Goal: Browse casually: Explore the website without a specific task or goal

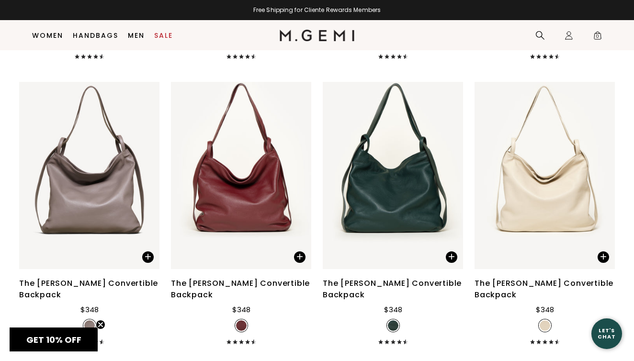
scroll to position [2593, 0]
click at [299, 172] on img at bounding box center [299, 175] width 9 height 9
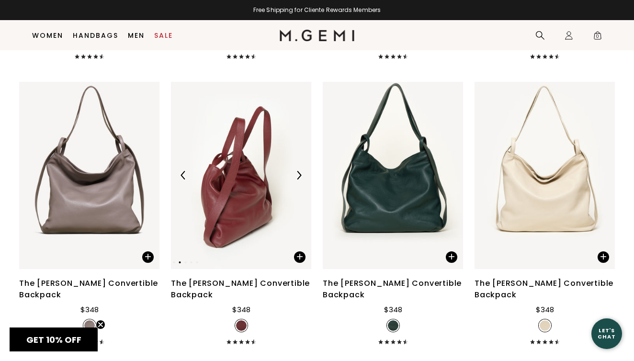
click at [299, 172] on img at bounding box center [299, 175] width 9 height 9
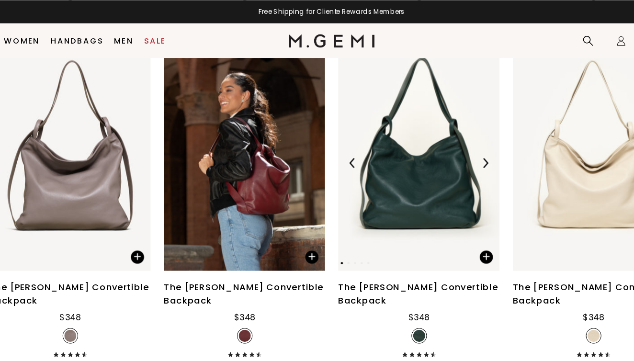
scroll to position [2609, 0]
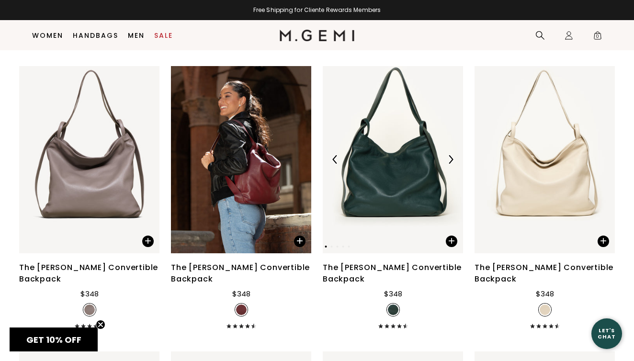
click at [449, 157] on img at bounding box center [450, 159] width 9 height 9
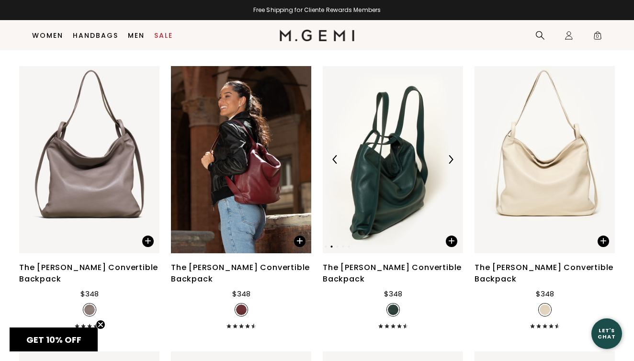
click at [449, 157] on img at bounding box center [450, 159] width 9 height 9
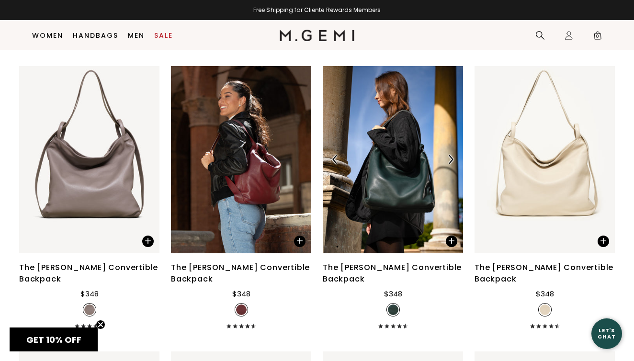
click at [449, 157] on img at bounding box center [450, 159] width 9 height 9
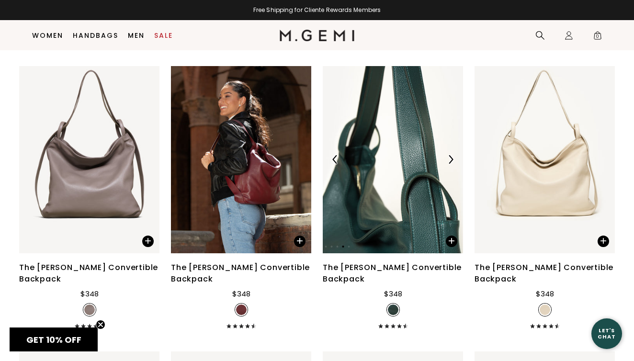
click at [449, 157] on img at bounding box center [450, 159] width 9 height 9
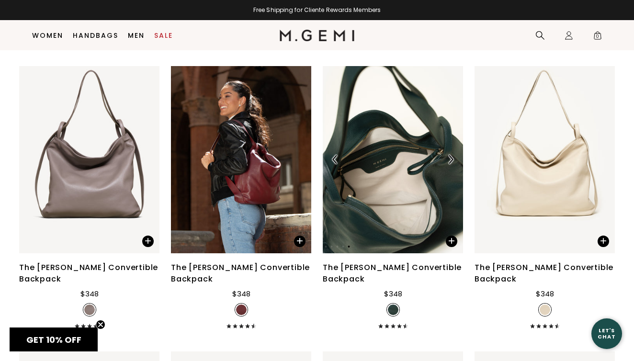
click at [449, 157] on img at bounding box center [450, 159] width 9 height 9
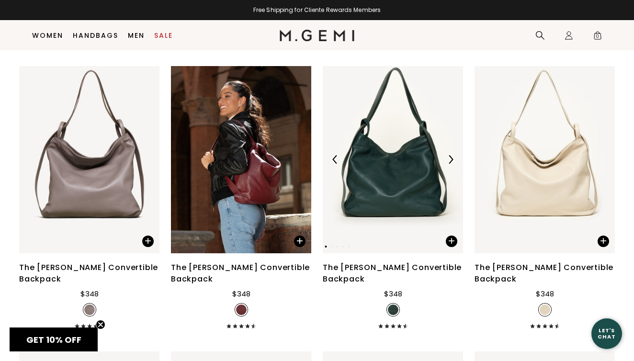
click at [449, 157] on img at bounding box center [450, 159] width 9 height 9
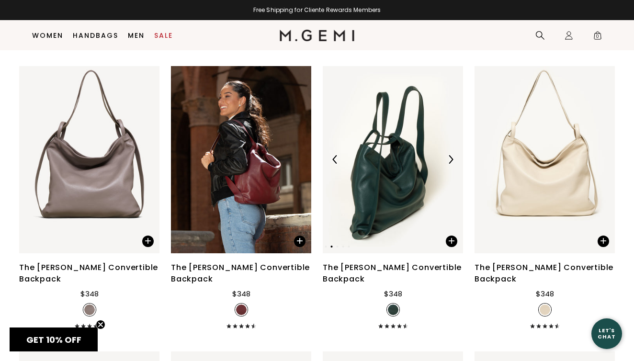
click at [449, 157] on img at bounding box center [450, 159] width 9 height 9
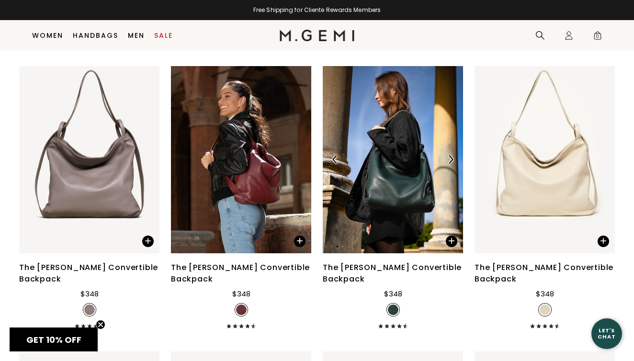
click at [449, 157] on img at bounding box center [450, 159] width 9 height 9
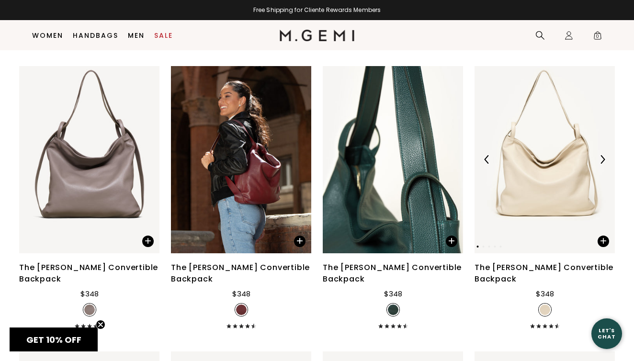
click at [602, 156] on img at bounding box center [602, 159] width 9 height 9
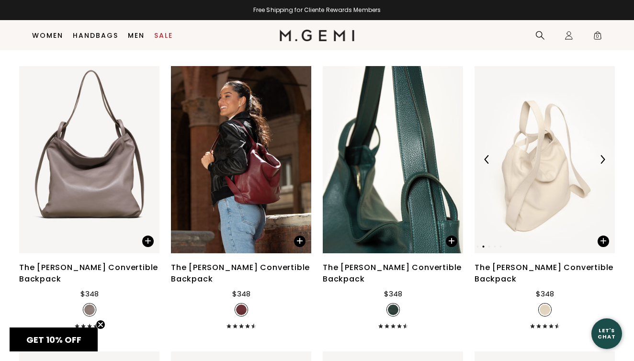
click at [602, 156] on img at bounding box center [602, 159] width 9 height 9
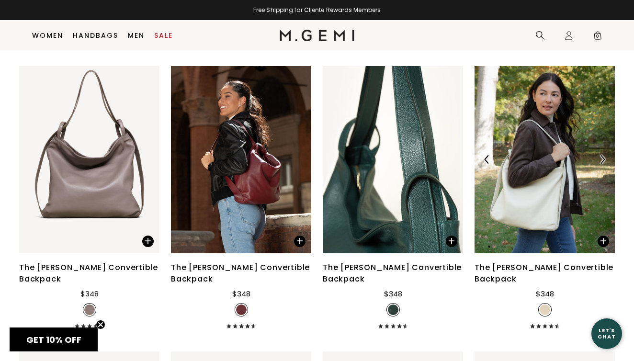
click at [602, 155] on div at bounding box center [602, 159] width 15 height 15
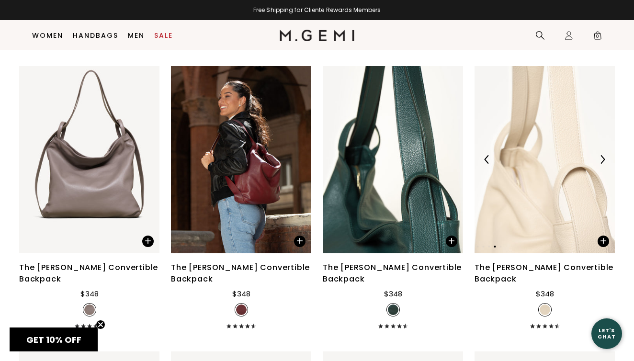
click at [602, 155] on div at bounding box center [602, 159] width 15 height 15
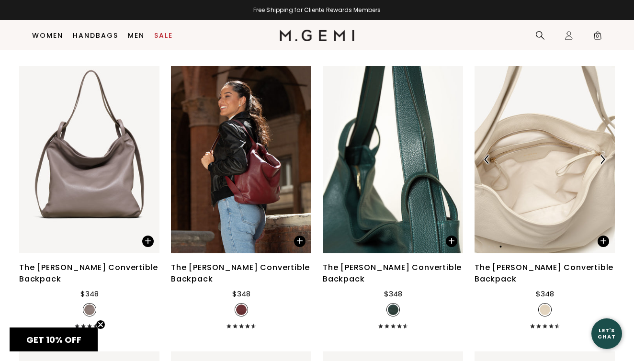
click at [602, 155] on div at bounding box center [602, 159] width 15 height 15
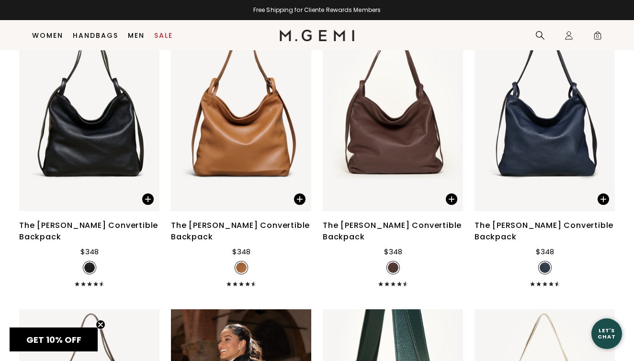
scroll to position [2367, 0]
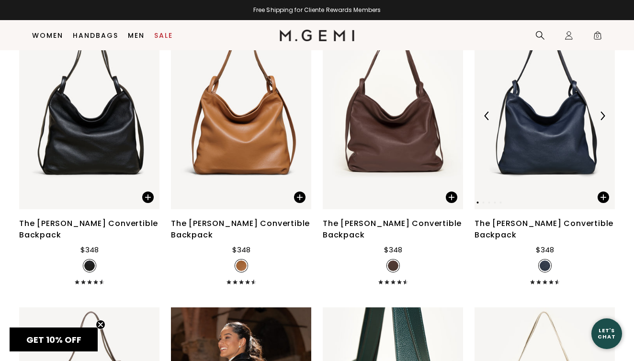
click at [603, 120] on img at bounding box center [602, 116] width 9 height 9
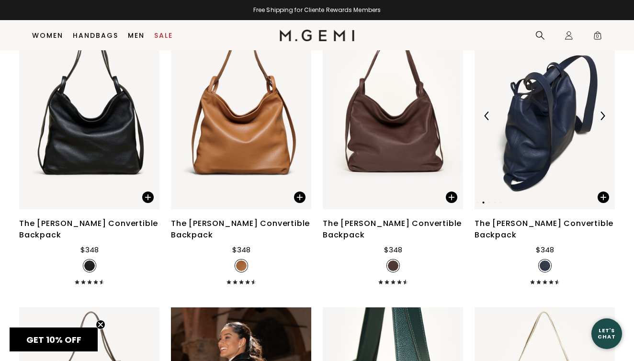
click at [603, 120] on img at bounding box center [602, 116] width 9 height 9
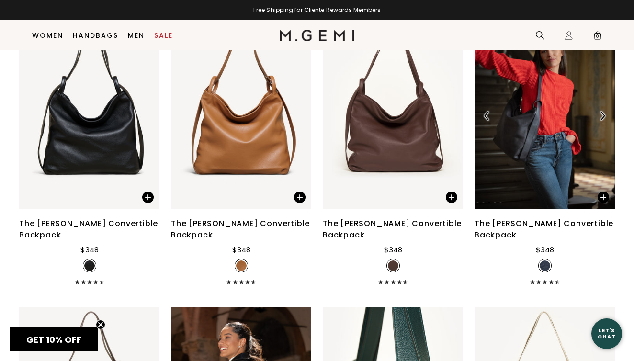
click at [603, 120] on img at bounding box center [602, 116] width 9 height 9
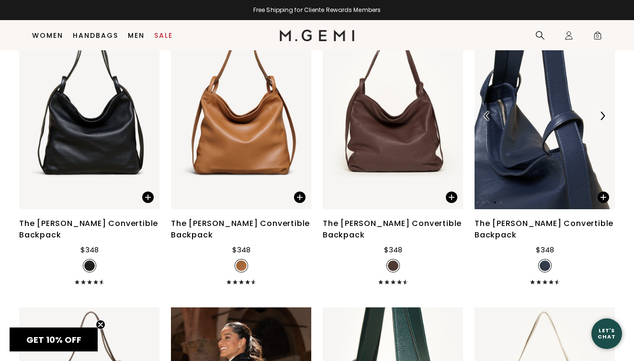
click at [603, 120] on img at bounding box center [602, 116] width 9 height 9
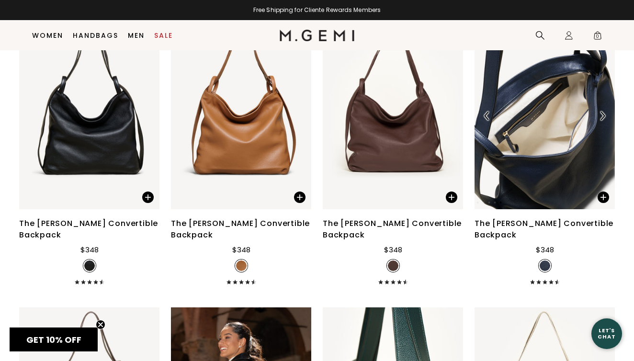
click at [603, 120] on img at bounding box center [602, 116] width 9 height 9
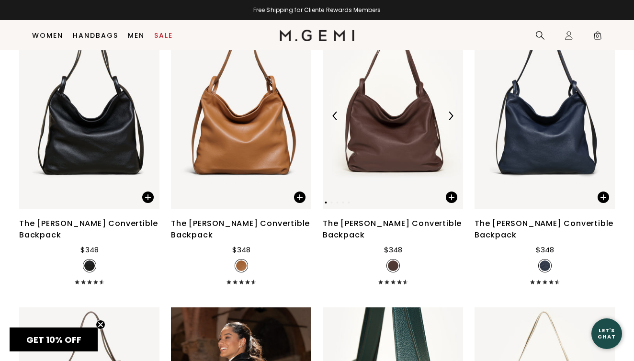
click at [447, 120] on img at bounding box center [450, 116] width 9 height 9
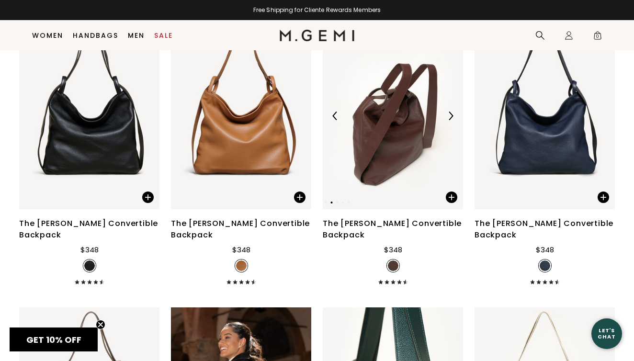
click at [448, 120] on img at bounding box center [450, 116] width 9 height 9
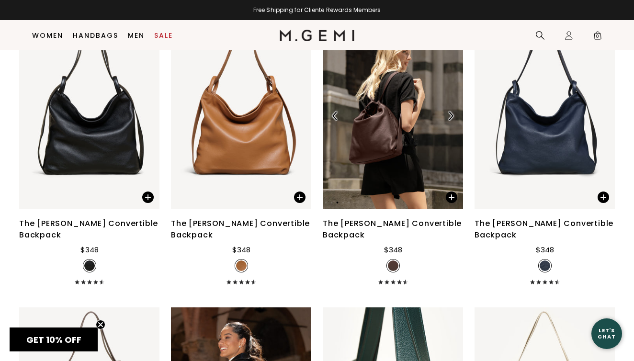
click at [448, 120] on img at bounding box center [450, 116] width 9 height 9
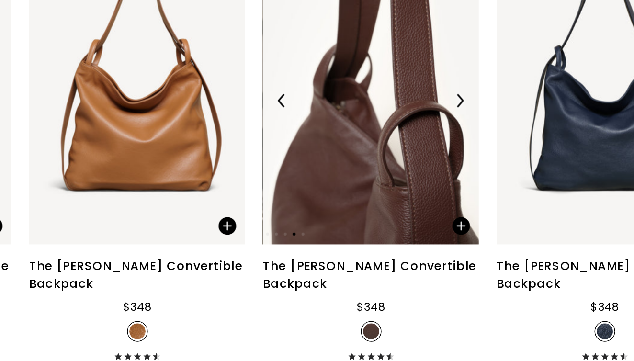
scroll to position [2396, 0]
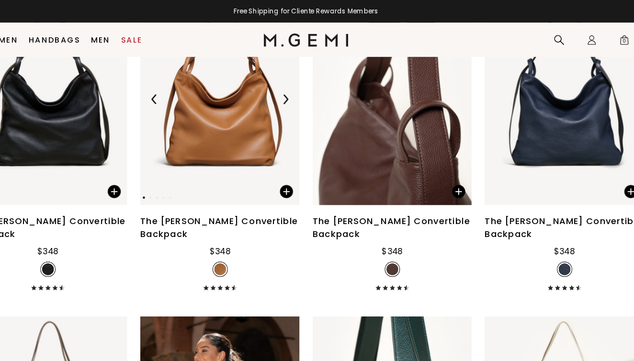
click at [295, 92] on img at bounding box center [299, 87] width 9 height 9
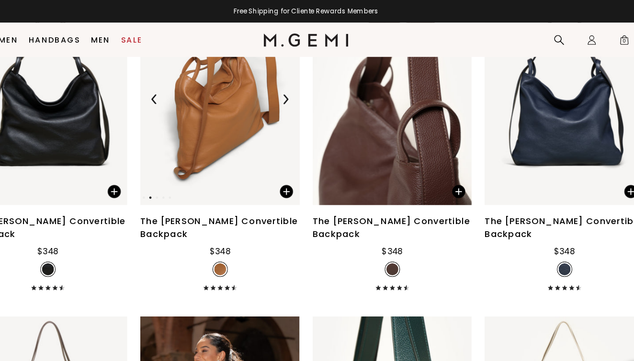
click at [295, 92] on img at bounding box center [299, 87] width 9 height 9
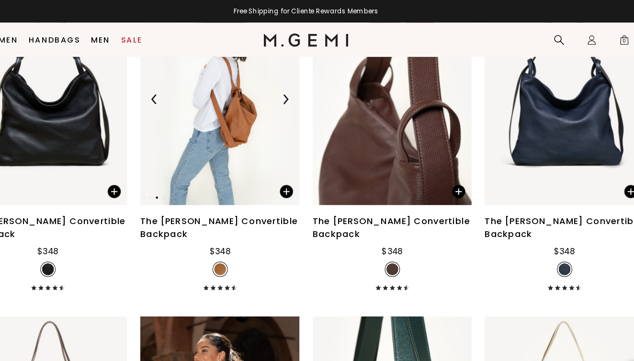
click at [295, 92] on img at bounding box center [299, 87] width 9 height 9
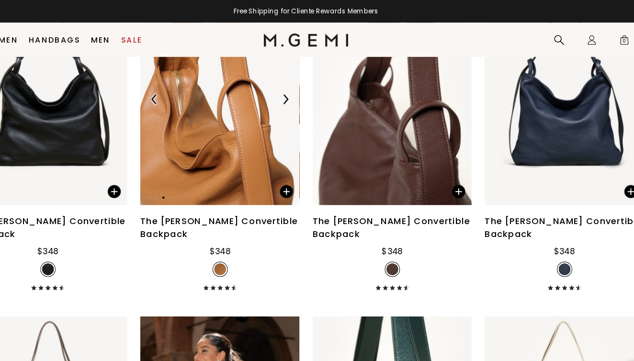
click at [295, 92] on img at bounding box center [299, 87] width 9 height 9
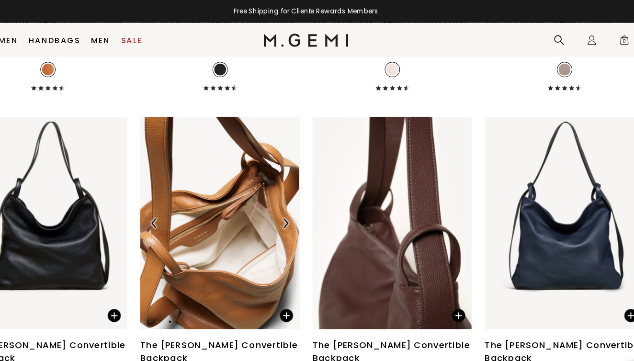
scroll to position [2286, 0]
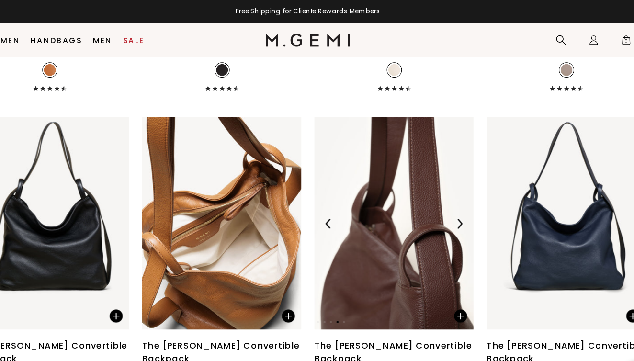
click at [446, 202] on img at bounding box center [450, 197] width 9 height 9
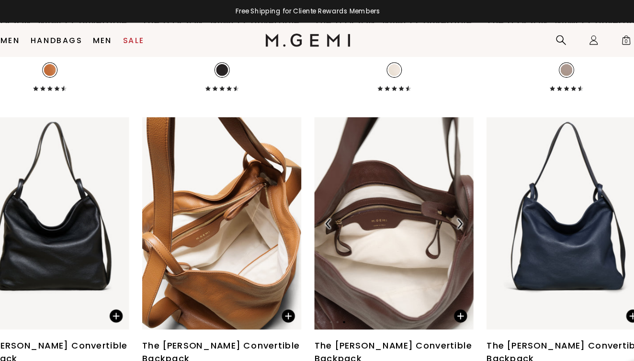
click at [446, 202] on img at bounding box center [450, 197] width 9 height 9
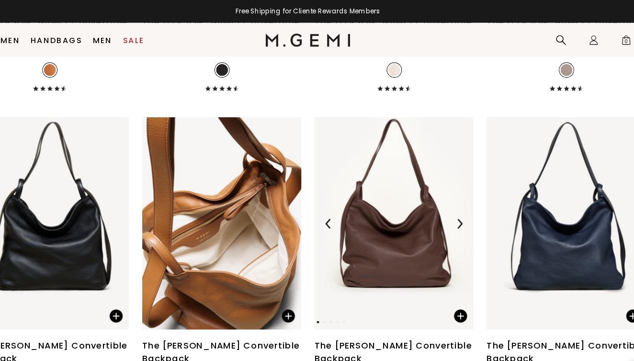
click at [446, 202] on img at bounding box center [450, 197] width 9 height 9
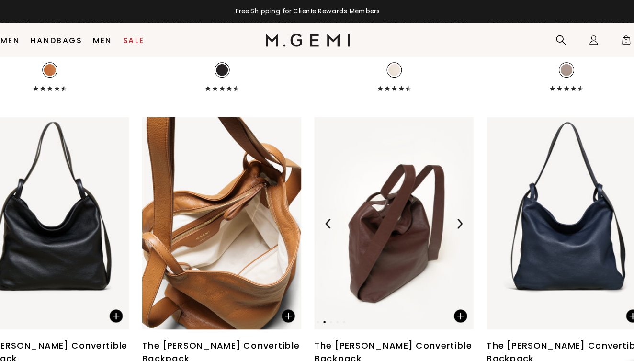
click at [446, 202] on img at bounding box center [450, 197] width 9 height 9
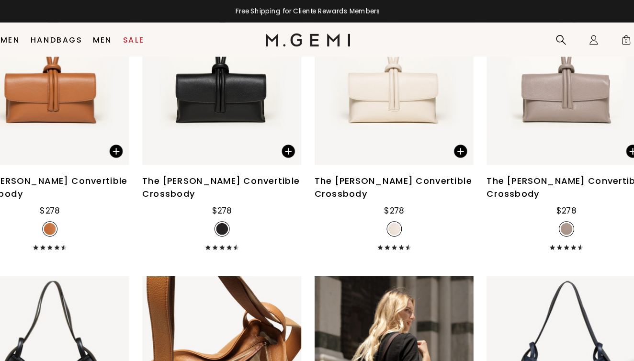
scroll to position [2143, 0]
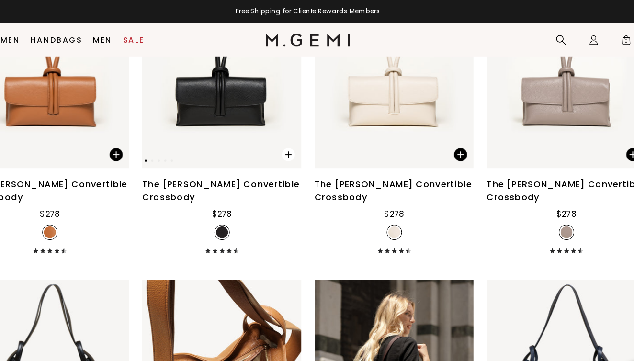
click at [278, 143] on span at bounding box center [294, 134] width 33 height 30
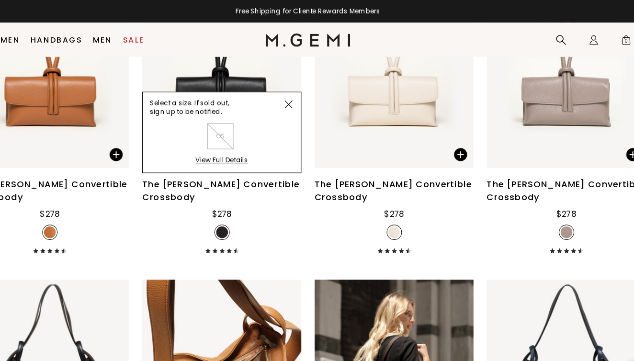
click at [296, 96] on img at bounding box center [299, 92] width 7 height 7
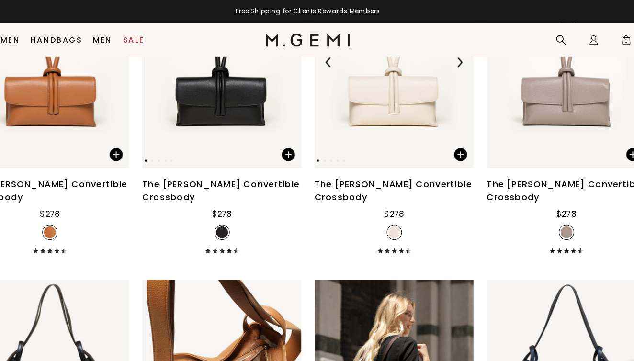
click at [446, 59] on img at bounding box center [450, 55] width 9 height 9
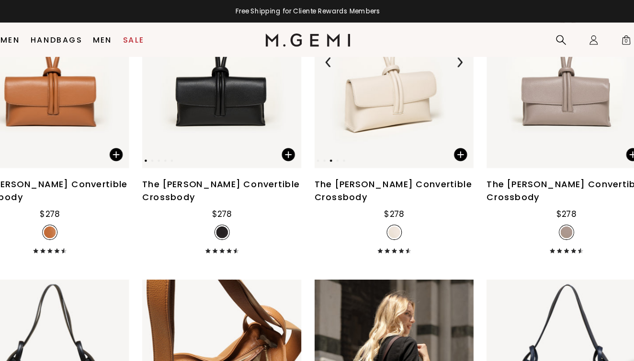
click at [446, 59] on img at bounding box center [450, 55] width 9 height 9
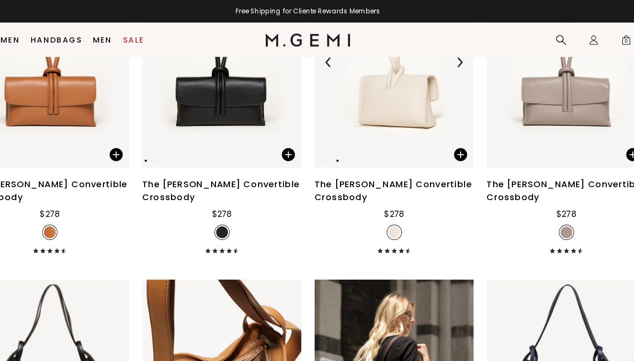
click at [446, 59] on img at bounding box center [450, 55] width 9 height 9
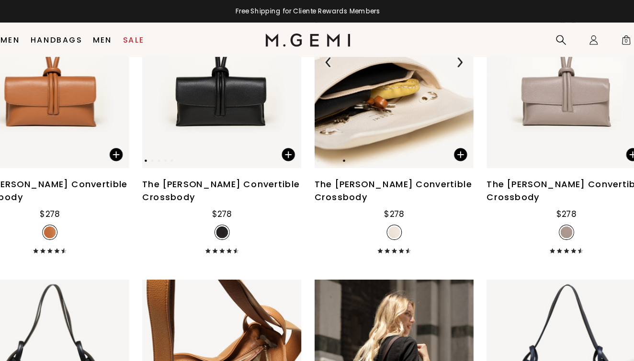
click at [446, 59] on img at bounding box center [450, 55] width 9 height 9
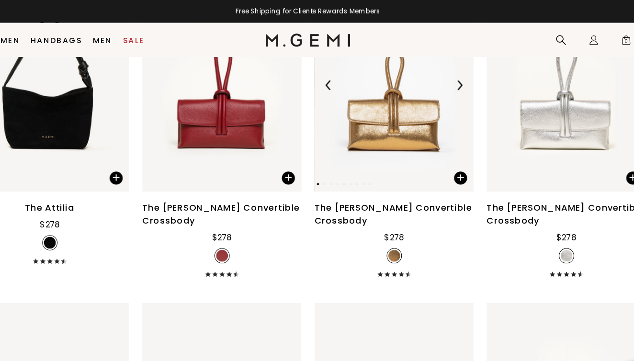
scroll to position [1810, 0]
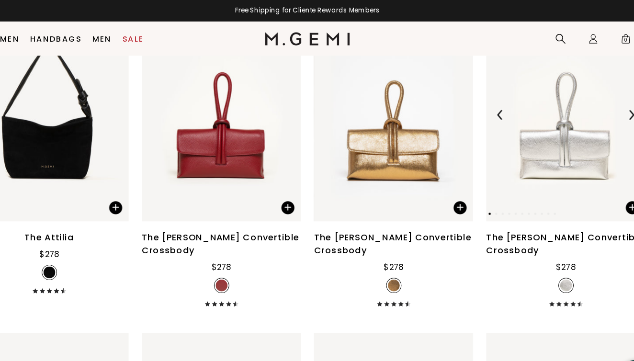
click at [595, 110] on div at bounding box center [602, 102] width 15 height 15
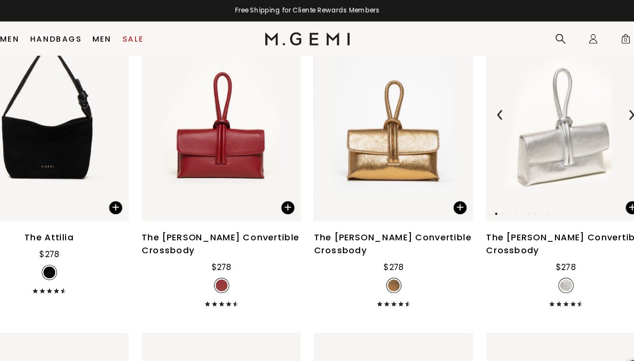
click at [595, 110] on div at bounding box center [602, 102] width 15 height 15
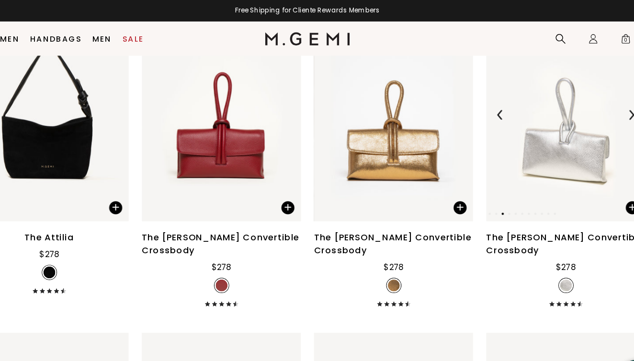
click at [595, 110] on div at bounding box center [602, 102] width 15 height 15
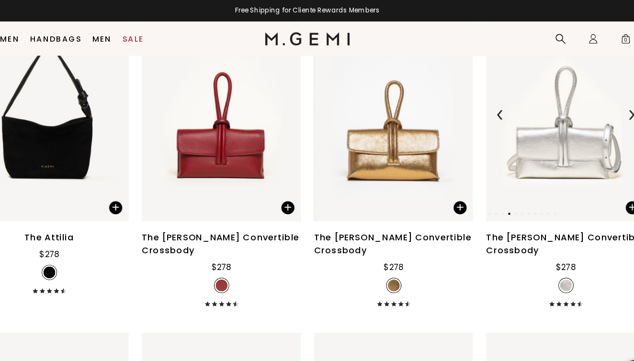
click at [595, 110] on div at bounding box center [602, 102] width 15 height 15
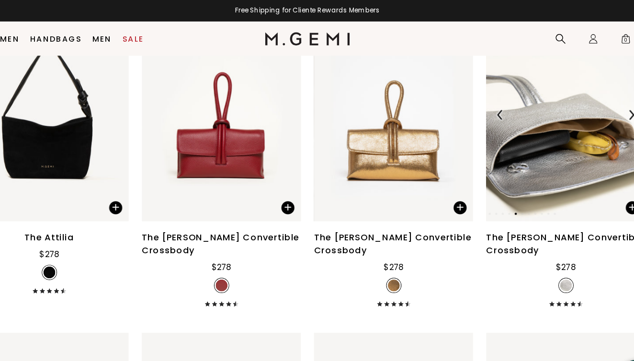
click at [595, 110] on div at bounding box center [602, 102] width 15 height 15
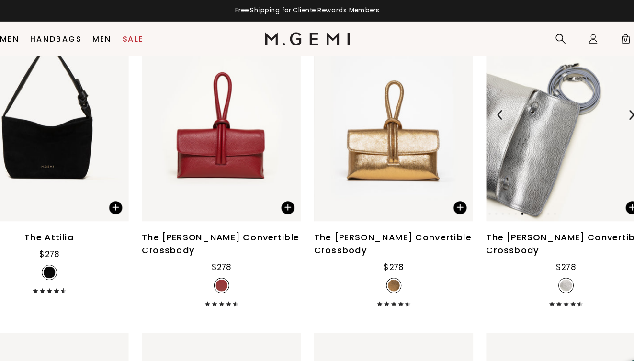
click at [595, 110] on div at bounding box center [602, 102] width 15 height 15
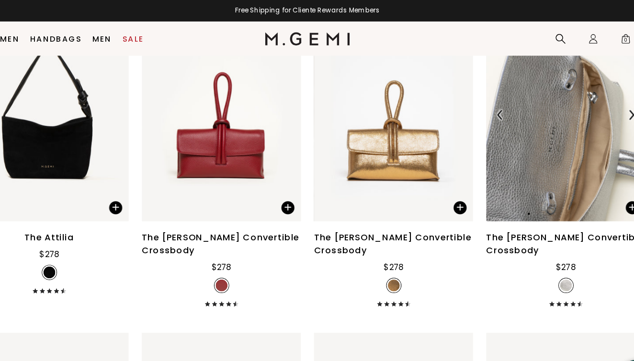
click at [595, 110] on div at bounding box center [602, 102] width 15 height 15
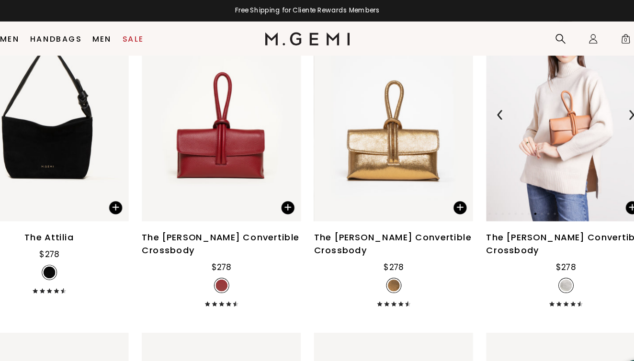
click at [595, 110] on div at bounding box center [602, 102] width 15 height 15
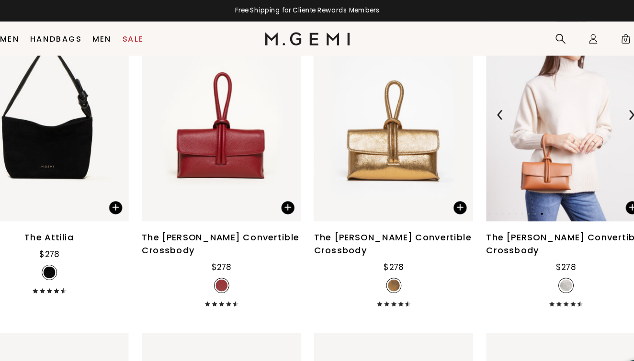
click at [595, 110] on div at bounding box center [602, 102] width 15 height 15
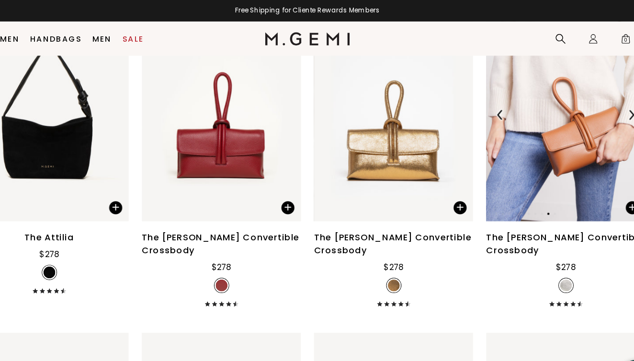
click at [595, 110] on div at bounding box center [602, 102] width 15 height 15
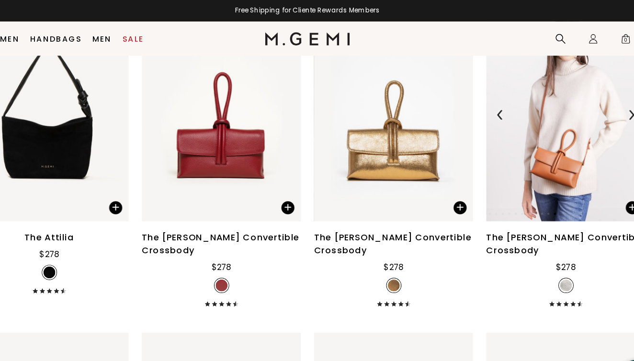
click at [595, 110] on div at bounding box center [602, 102] width 15 height 15
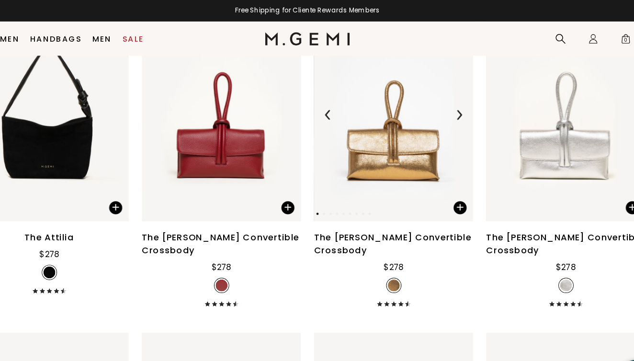
click at [446, 107] on img at bounding box center [450, 102] width 9 height 9
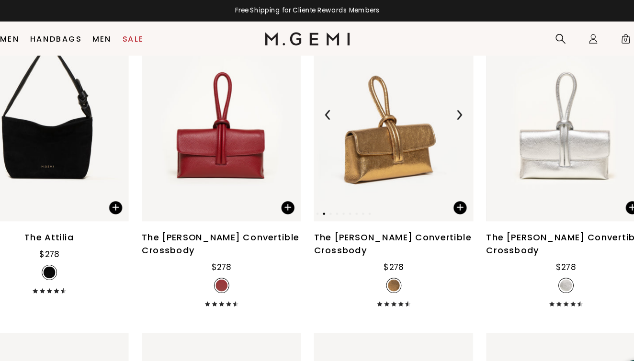
click at [446, 107] on img at bounding box center [450, 102] width 9 height 9
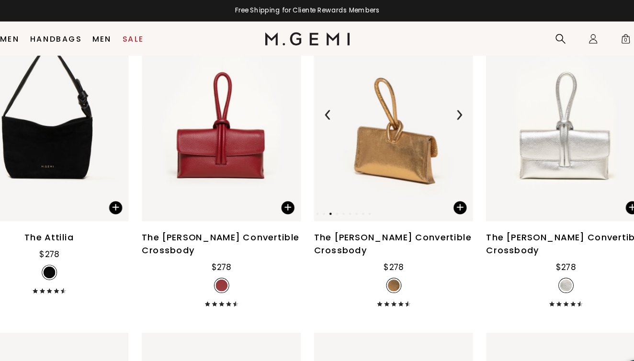
click at [446, 107] on img at bounding box center [450, 102] width 9 height 9
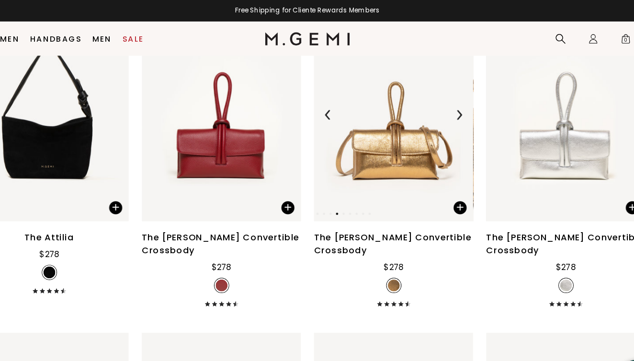
click at [446, 107] on img at bounding box center [450, 102] width 9 height 9
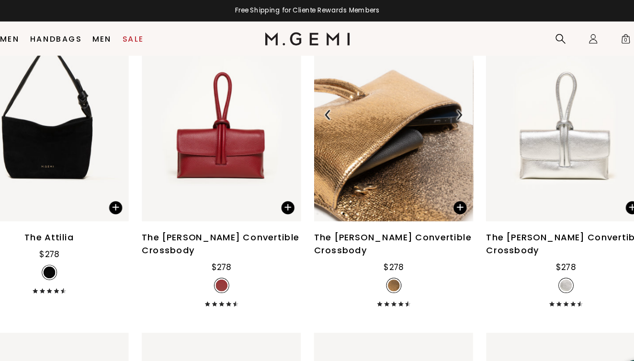
click at [446, 107] on img at bounding box center [450, 102] width 9 height 9
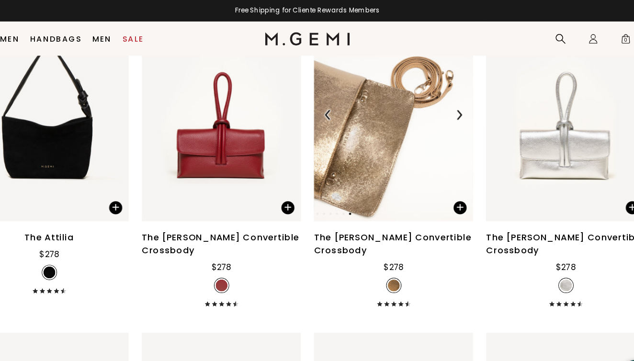
click at [446, 107] on img at bounding box center [450, 102] width 9 height 9
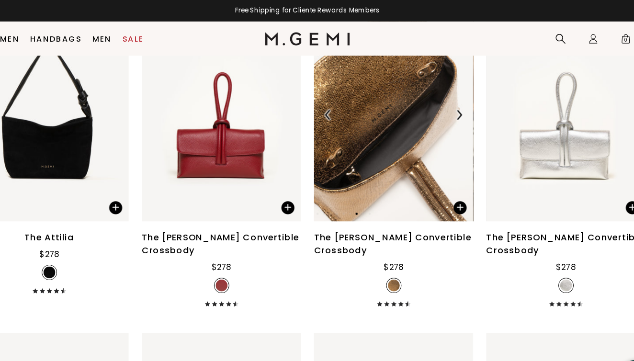
click at [446, 107] on img at bounding box center [450, 102] width 9 height 9
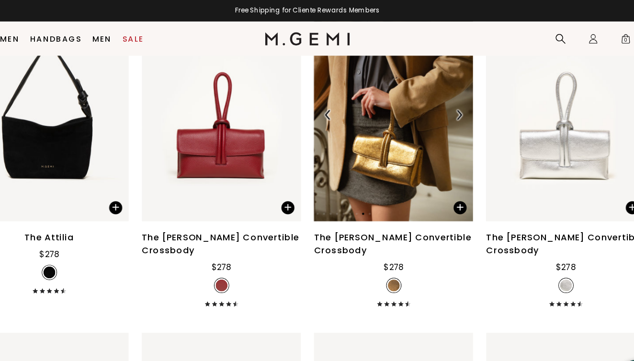
click at [446, 107] on img at bounding box center [450, 102] width 9 height 9
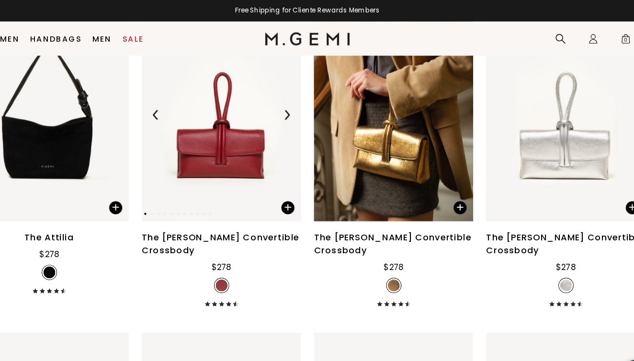
click at [295, 107] on img at bounding box center [299, 102] width 9 height 9
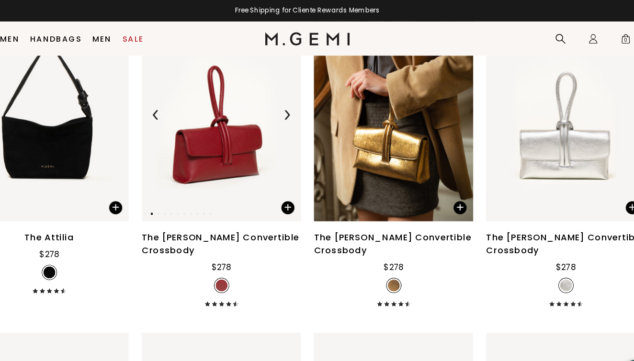
click at [295, 107] on img at bounding box center [299, 102] width 9 height 9
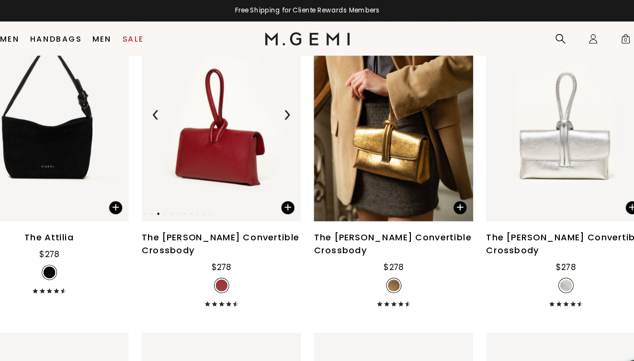
click at [295, 107] on img at bounding box center [299, 102] width 9 height 9
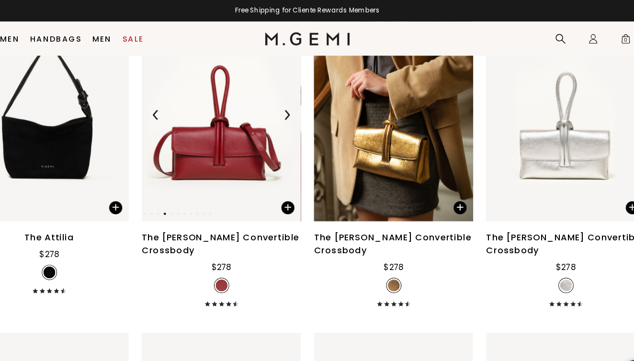
click at [295, 107] on img at bounding box center [299, 102] width 9 height 9
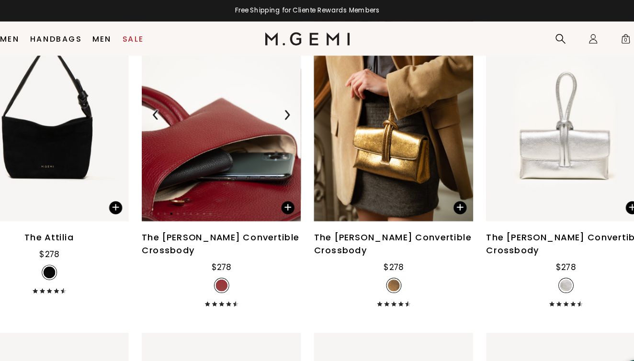
click at [295, 107] on img at bounding box center [299, 102] width 9 height 9
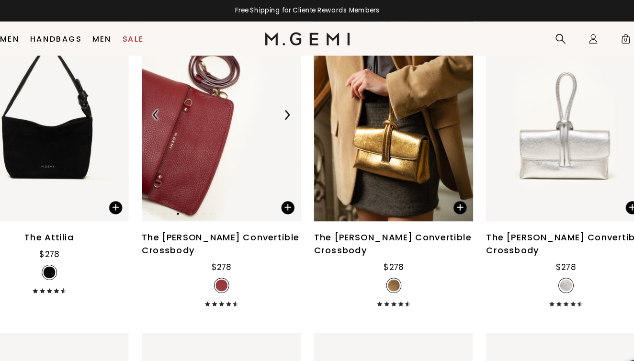
click at [295, 107] on img at bounding box center [299, 102] width 9 height 9
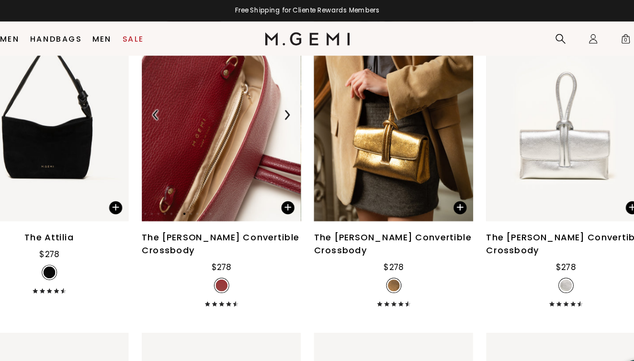
click at [295, 107] on img at bounding box center [299, 102] width 9 height 9
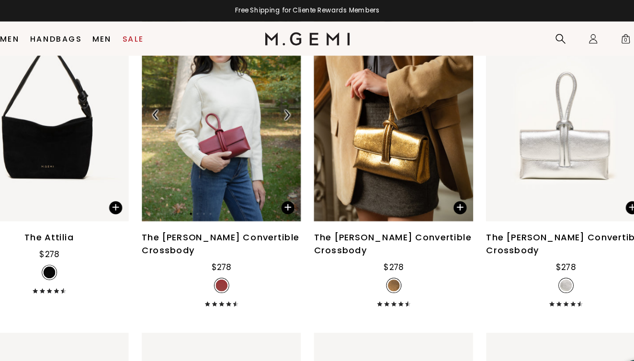
click at [295, 107] on img at bounding box center [299, 102] width 9 height 9
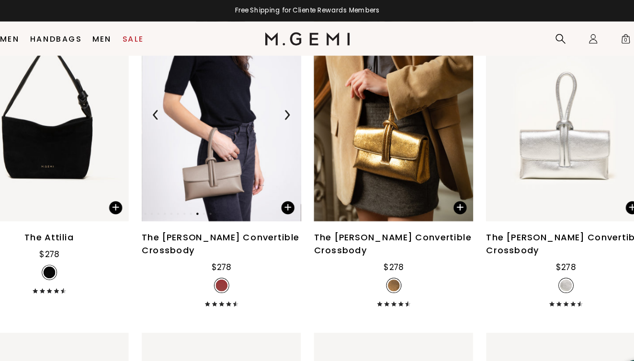
click at [295, 107] on img at bounding box center [299, 102] width 9 height 9
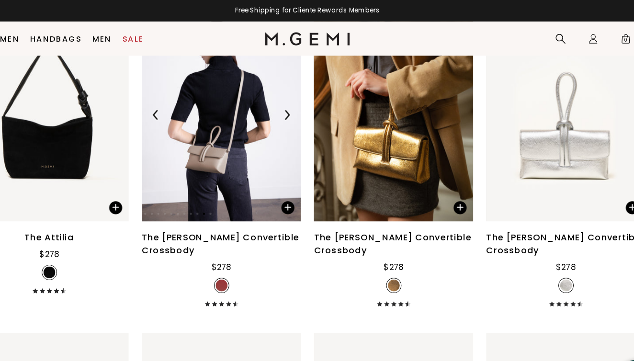
click at [295, 107] on img at bounding box center [299, 102] width 9 height 9
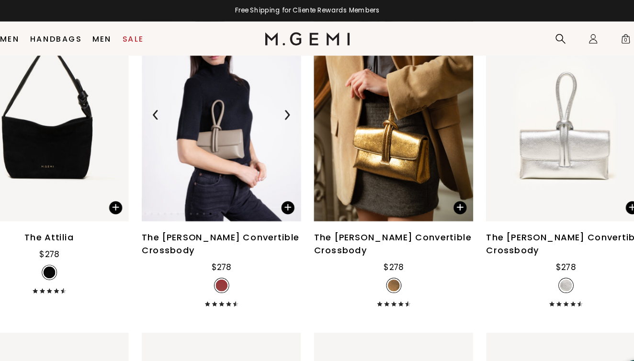
click at [295, 107] on img at bounding box center [299, 102] width 9 height 9
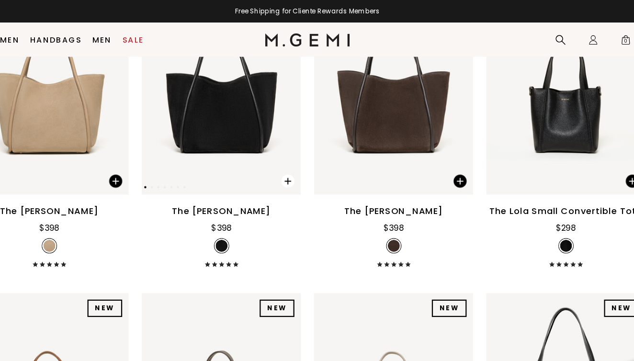
scroll to position [735, 0]
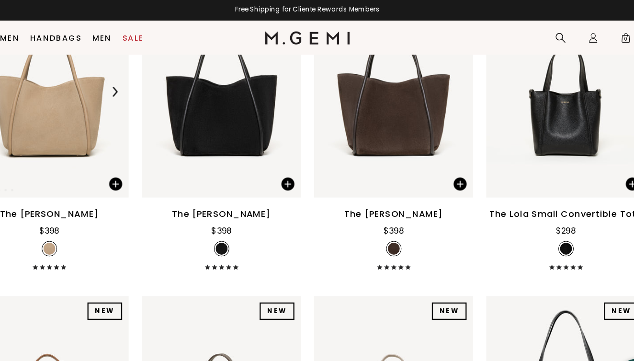
click at [143, 87] on img at bounding box center [147, 83] width 9 height 9
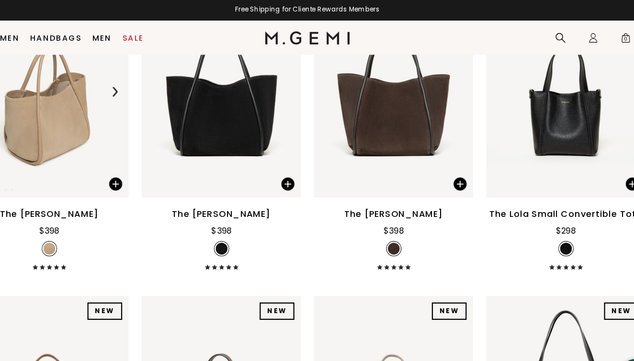
click at [143, 87] on img at bounding box center [147, 83] width 9 height 9
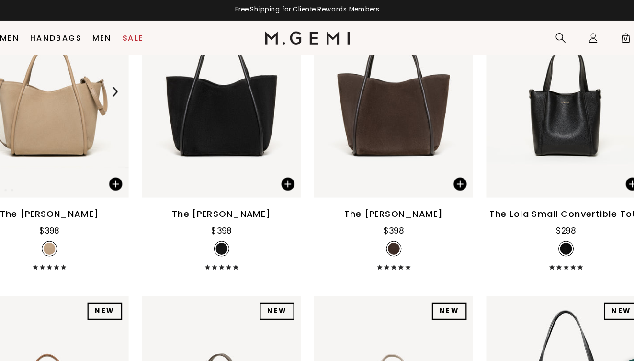
click at [143, 87] on img at bounding box center [147, 83] width 9 height 9
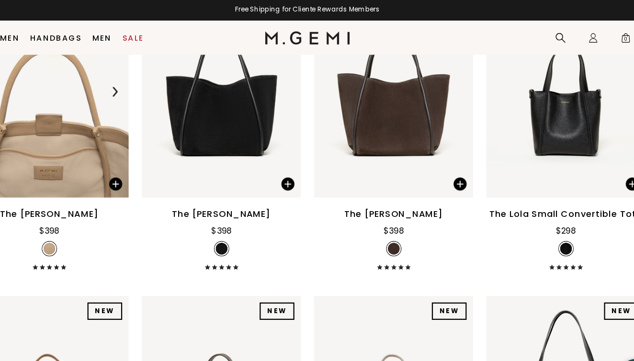
click at [143, 87] on img at bounding box center [147, 83] width 9 height 9
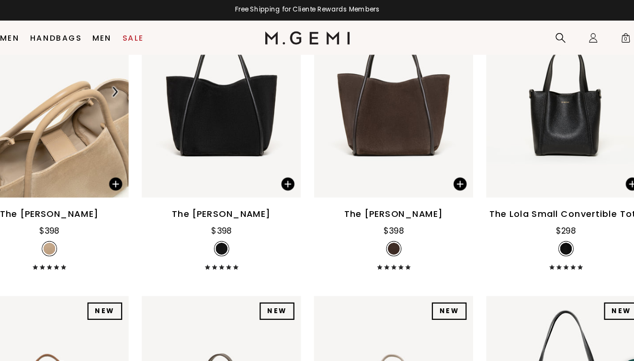
click at [143, 87] on img at bounding box center [147, 83] width 9 height 9
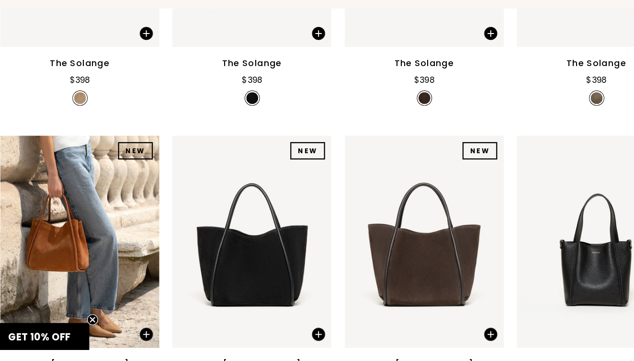
scroll to position [562, 0]
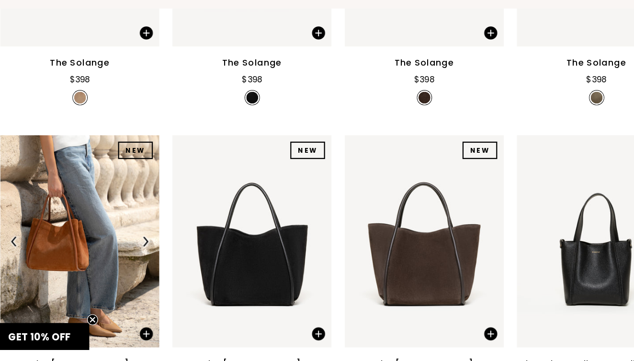
click at [143, 251] on img at bounding box center [147, 255] width 9 height 9
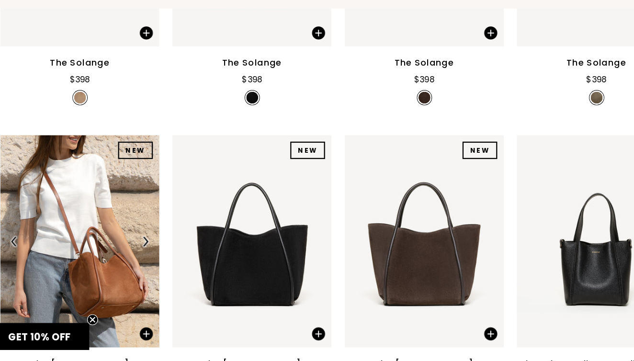
click at [143, 251] on img at bounding box center [147, 255] width 9 height 9
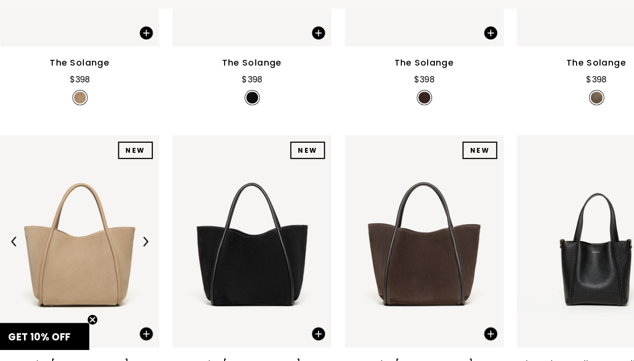
click at [143, 251] on img at bounding box center [147, 255] width 9 height 9
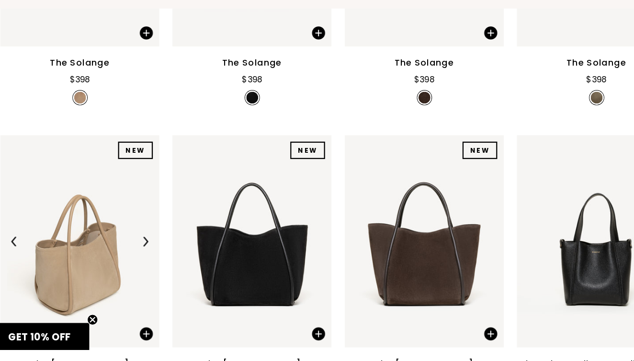
click at [143, 251] on img at bounding box center [147, 255] width 9 height 9
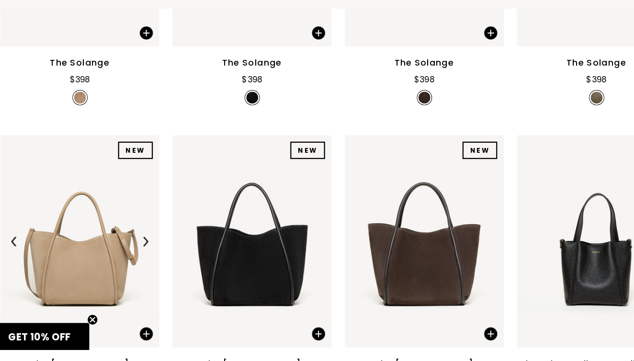
click at [143, 251] on img at bounding box center [147, 255] width 9 height 9
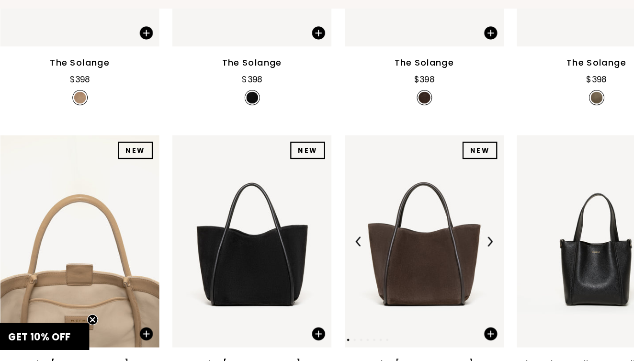
click at [446, 251] on img at bounding box center [450, 255] width 9 height 9
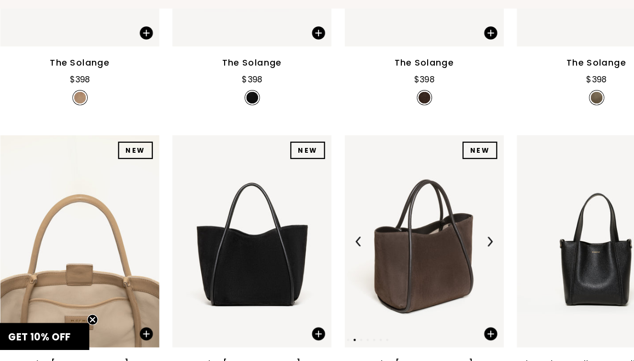
click at [446, 251] on img at bounding box center [450, 255] width 9 height 9
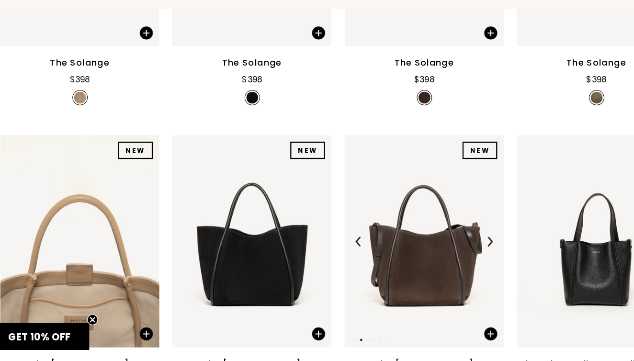
click at [446, 251] on img at bounding box center [450, 255] width 9 height 9
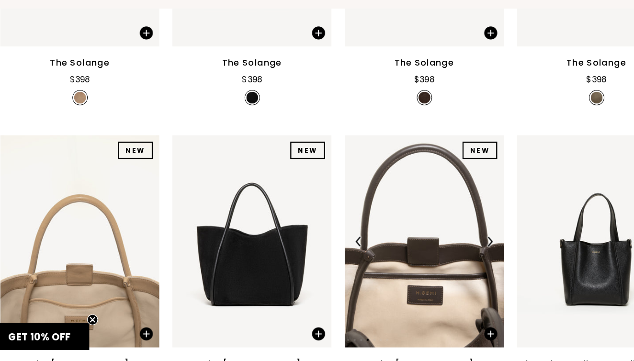
click at [446, 251] on img at bounding box center [450, 255] width 9 height 9
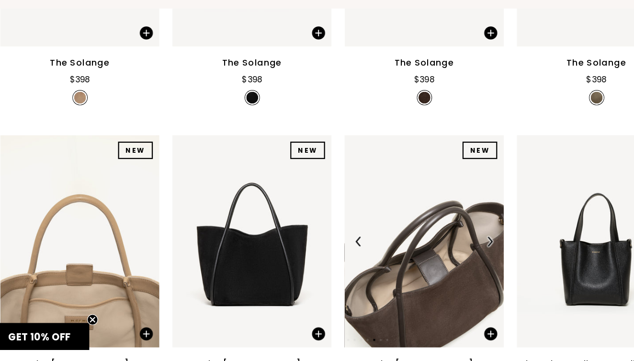
click at [446, 251] on img at bounding box center [450, 255] width 9 height 9
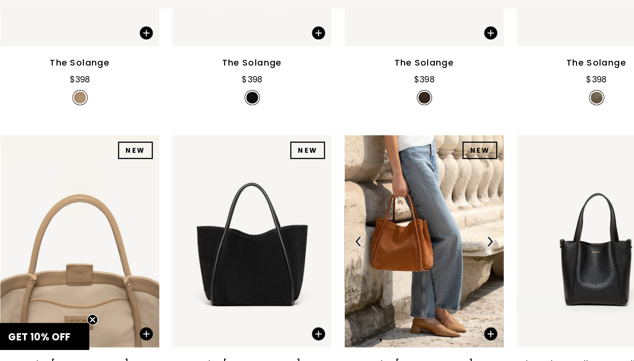
click at [446, 251] on img at bounding box center [450, 255] width 9 height 9
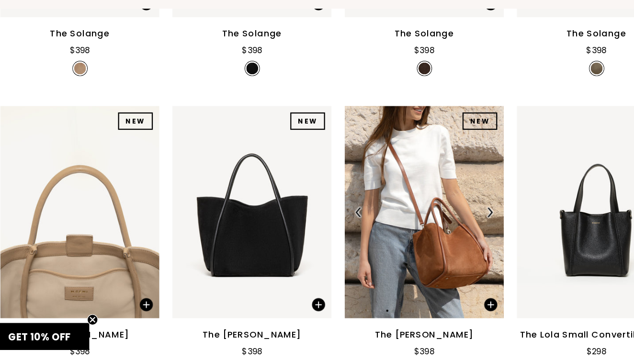
scroll to position [594, 0]
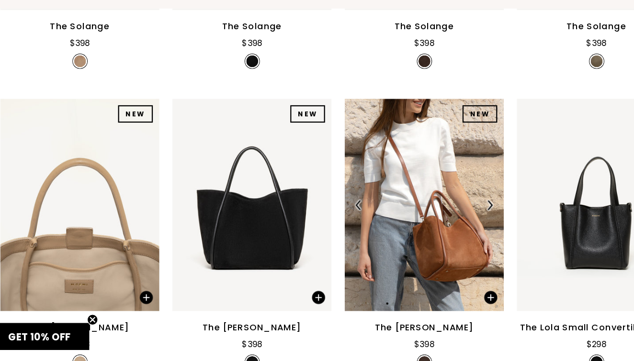
click at [446, 219] on img at bounding box center [450, 223] width 9 height 9
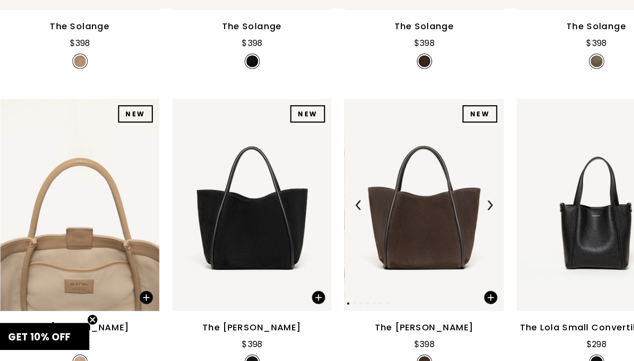
click at [446, 219] on img at bounding box center [450, 223] width 9 height 9
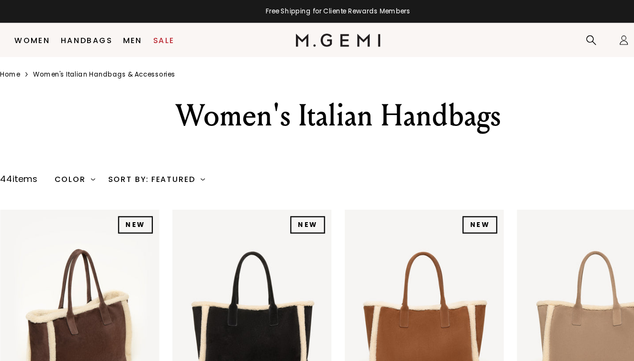
scroll to position [0, 0]
